Goal: Task Accomplishment & Management: Use online tool/utility

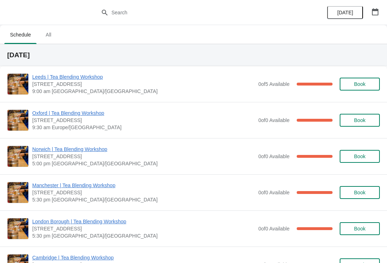
click at [93, 74] on span "Leeds | Tea Blending Workshop" at bounding box center [143, 76] width 222 height 7
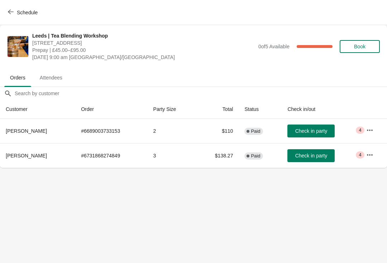
click at [58, 78] on span "Attendees" at bounding box center [51, 77] width 34 height 13
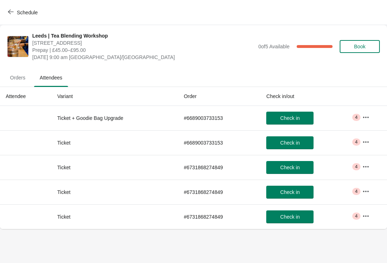
click at [15, 85] on button "Orders" at bounding box center [18, 77] width 30 height 19
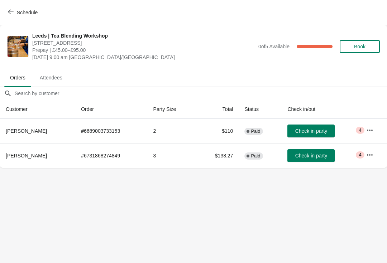
click at [369, 126] on button "button" at bounding box center [369, 130] width 13 height 13
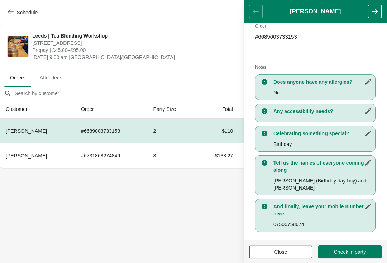
scroll to position [117, 0]
click at [174, 155] on td "3" at bounding box center [171, 155] width 49 height 25
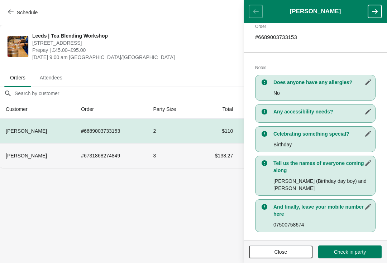
click at [268, 248] on button "Close" at bounding box center [280, 252] width 63 height 13
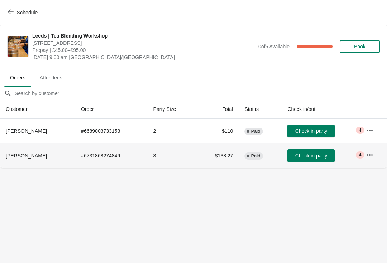
click at [372, 150] on button "button" at bounding box center [369, 155] width 13 height 13
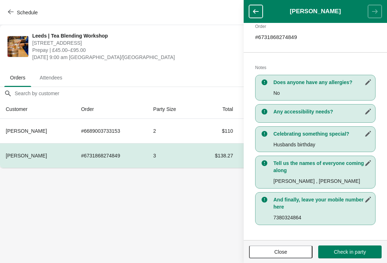
click at [276, 249] on span "Close" at bounding box center [280, 252] width 13 height 6
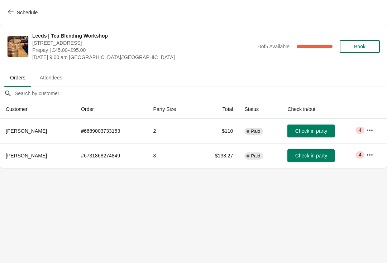
click at [44, 78] on span "Attendees" at bounding box center [51, 77] width 34 height 13
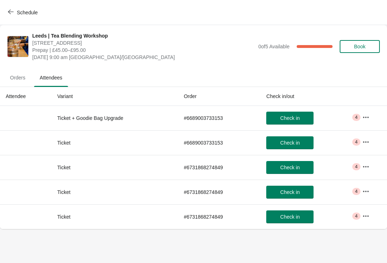
click at [368, 117] on icon "button" at bounding box center [366, 116] width 6 height 1
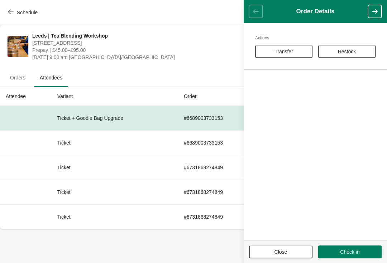
click at [272, 257] on button "Close" at bounding box center [280, 252] width 63 height 13
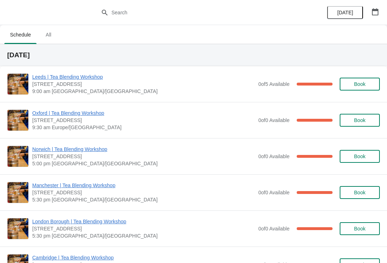
click at [92, 78] on span "Leeds | Tea Blending Workshop" at bounding box center [143, 76] width 222 height 7
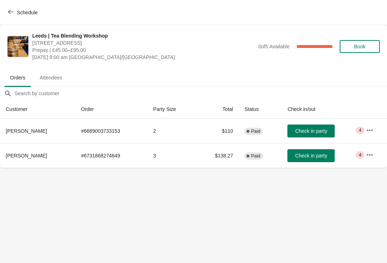
click at [369, 152] on icon "button" at bounding box center [369, 154] width 7 height 7
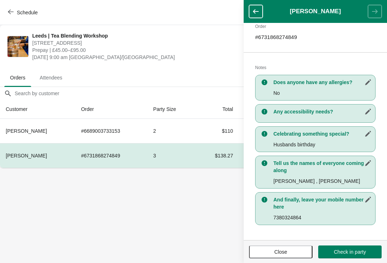
scroll to position [117, 0]
click at [354, 249] on span "Check in party" at bounding box center [350, 252] width 32 height 6
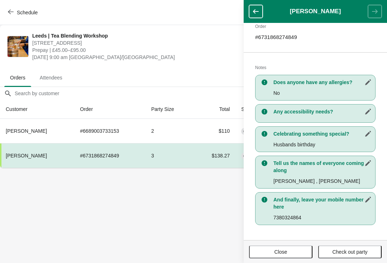
click at [283, 249] on span "Close" at bounding box center [280, 252] width 13 height 6
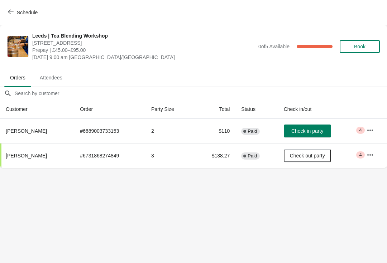
click at [372, 130] on icon "button" at bounding box center [370, 129] width 6 height 1
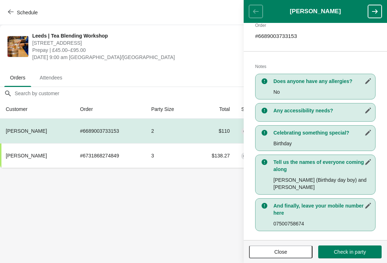
click at [64, 81] on span "Attendees" at bounding box center [51, 77] width 34 height 13
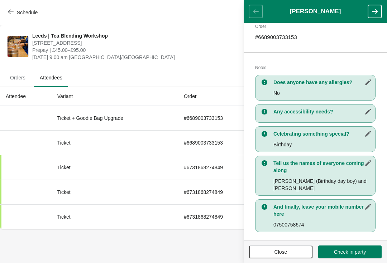
click at [200, 39] on span "Leeds | Tea Blending Workshop" at bounding box center [143, 35] width 222 height 7
click at [272, 248] on button "Close" at bounding box center [280, 252] width 63 height 13
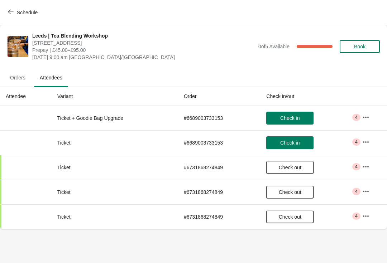
click at [19, 76] on span "Orders" at bounding box center [17, 77] width 27 height 13
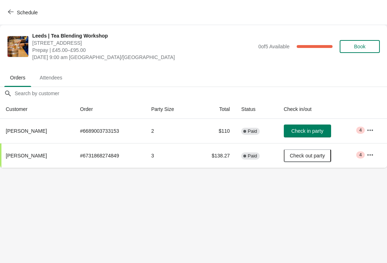
click at [368, 128] on icon "button" at bounding box center [369, 130] width 7 height 7
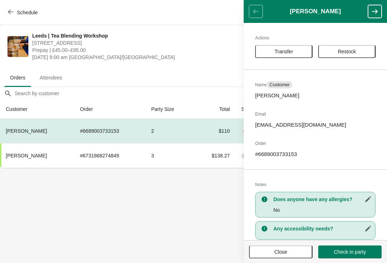
scroll to position [0, 0]
click at [276, 251] on span "Close" at bounding box center [280, 252] width 13 height 6
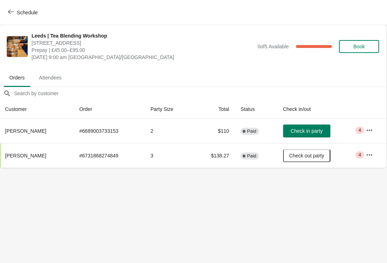
scroll to position [0, 0]
click at [371, 131] on icon "button" at bounding box center [369, 130] width 7 height 7
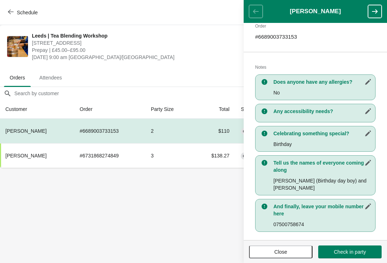
scroll to position [117, 0]
click at [282, 251] on span "Close" at bounding box center [280, 252] width 13 height 6
